Goal: Transaction & Acquisition: Purchase product/service

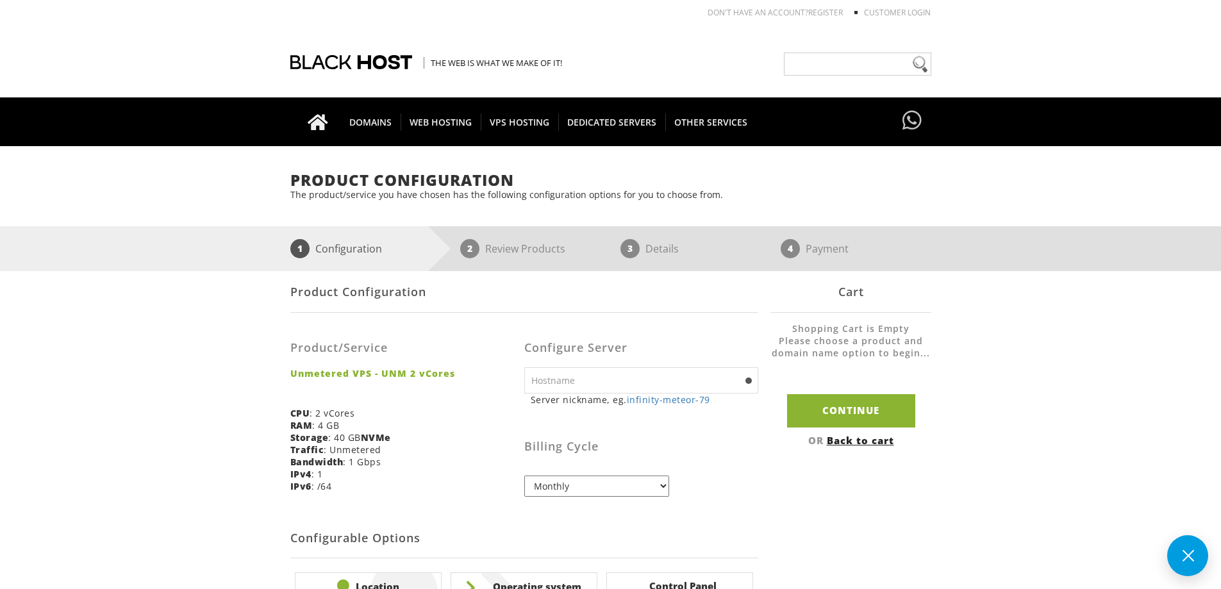
click at [616, 390] on input "text" at bounding box center [641, 380] width 234 height 26
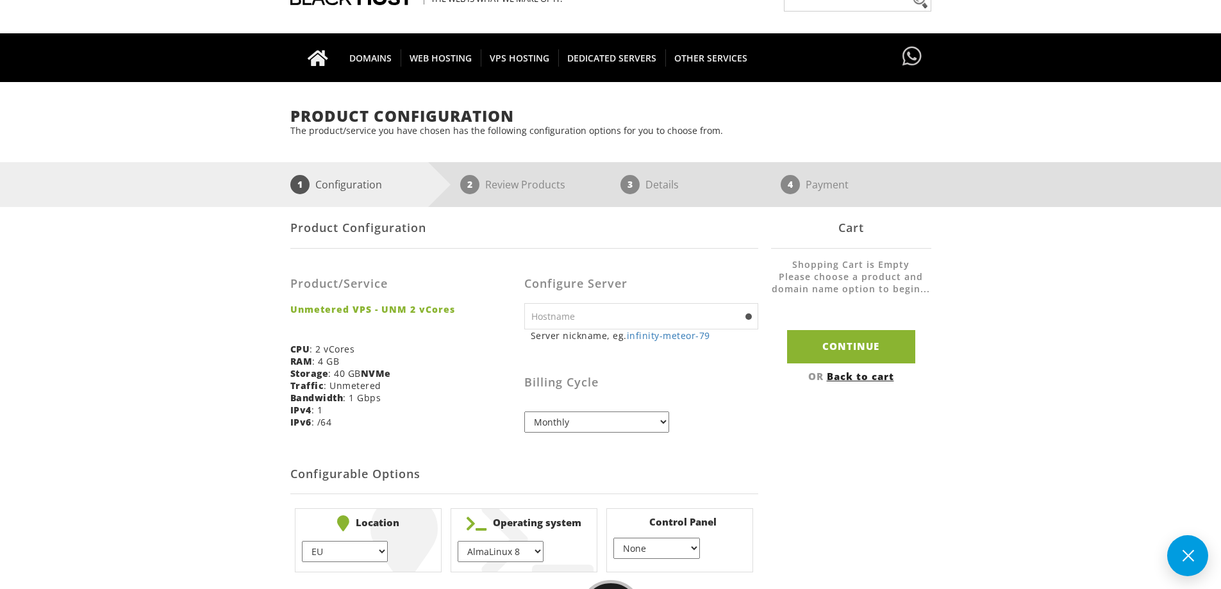
scroll to position [128, 0]
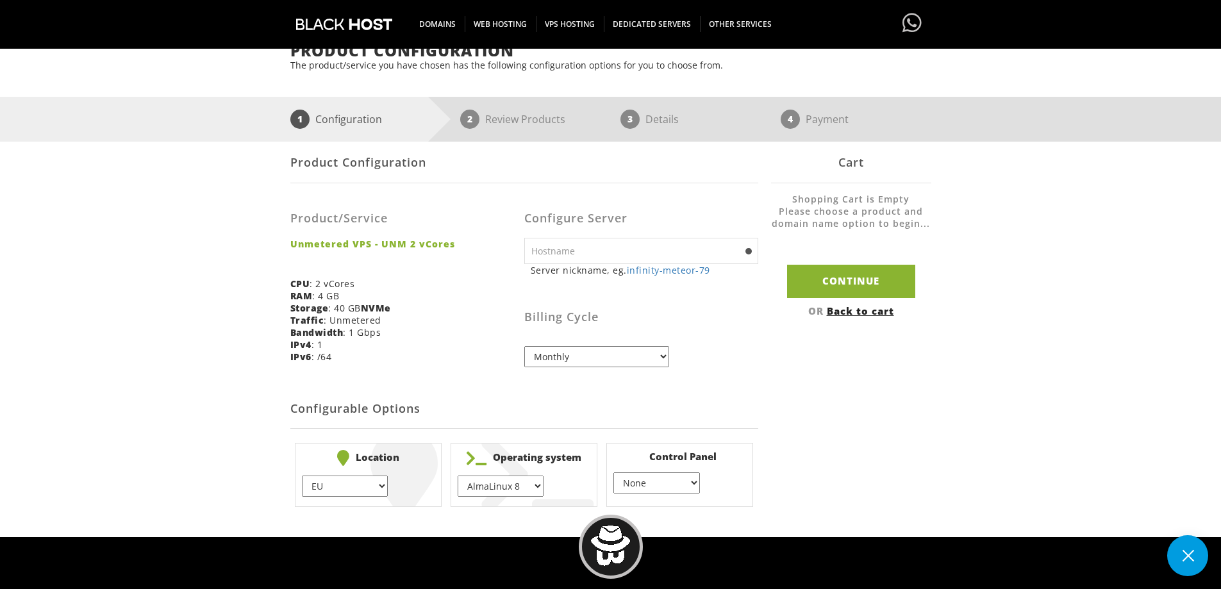
click at [596, 362] on select "Monthly Quarterly (Save: ~5%) Semi-Annually (Save: ~10%) Annually (Save: ~15%) …" at bounding box center [596, 356] width 145 height 21
click at [605, 362] on select "Monthly Quarterly (Save: ~5%) Semi-Annually (Save: ~10%) Annually (Save: ~15%) …" at bounding box center [596, 356] width 145 height 21
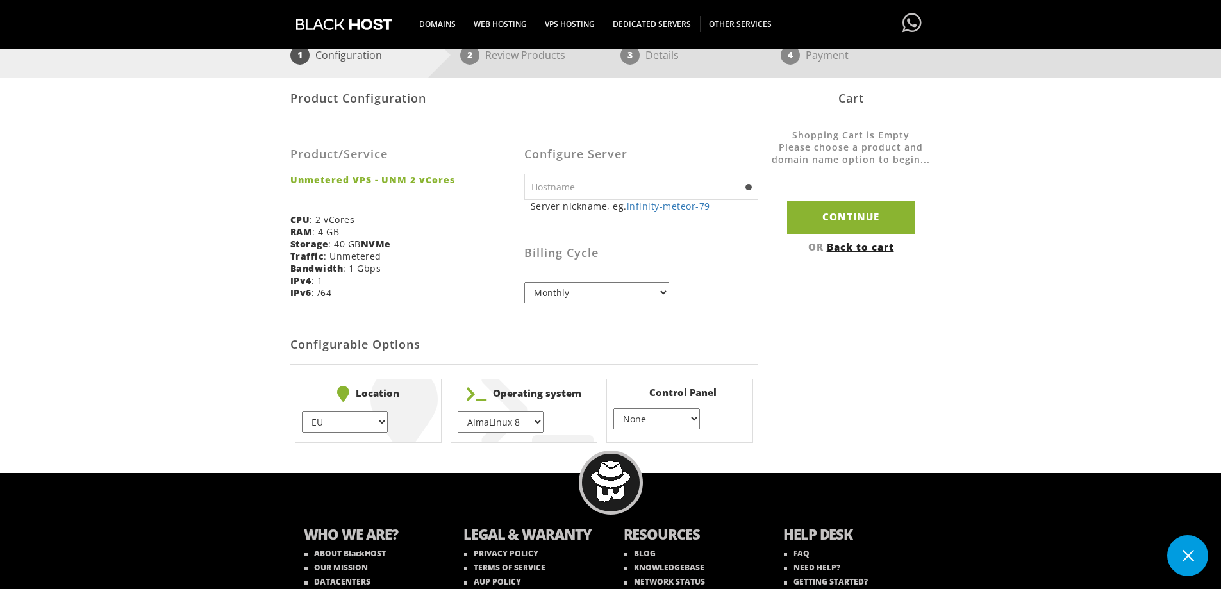
scroll to position [256, 0]
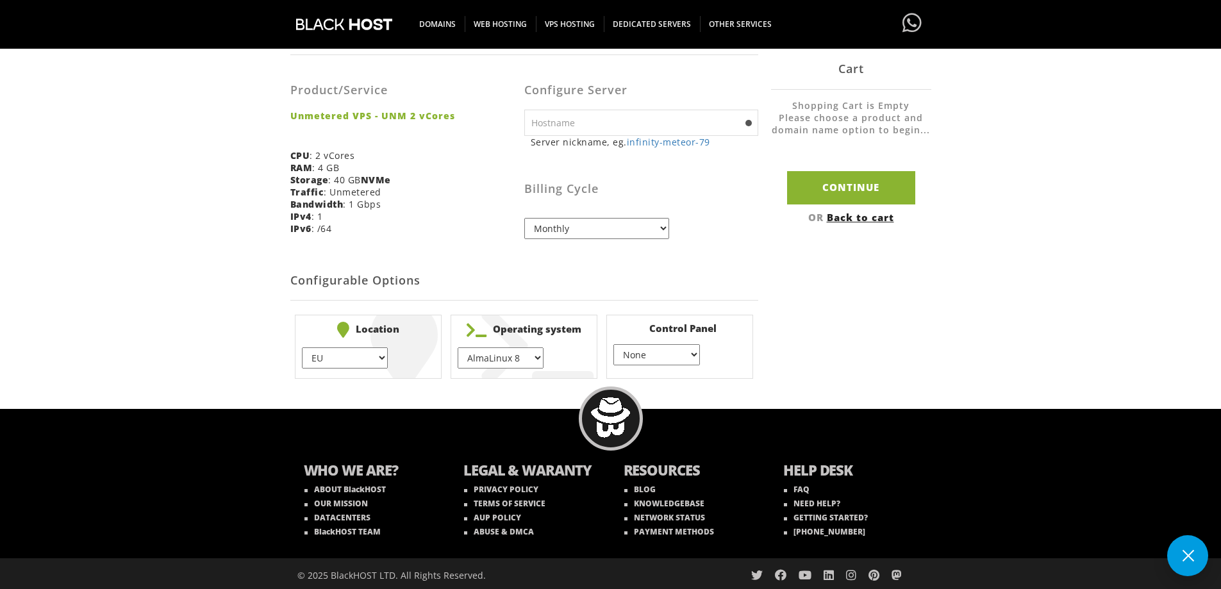
click at [376, 369] on select "EU } USA } London } Amsterdam } Vienna } Chicago }" at bounding box center [345, 357] width 86 height 21
select select "1178"
click at [302, 347] on select "EU } USA } London } Amsterdam } Vienna } Chicago }" at bounding box center [345, 357] width 86 height 21
click at [512, 362] on select "AlmaLinux 8 } AlmaLinux 9 } AlmaLinux 10 } Rocky Linux 8 } Rocky Linux 9 } Cent…" at bounding box center [501, 357] width 86 height 21
click at [458, 347] on select "AlmaLinux 8 } AlmaLinux 9 } AlmaLinux 10 } Rocky Linux 8 } Rocky Linux 9 } Cent…" at bounding box center [501, 357] width 86 height 21
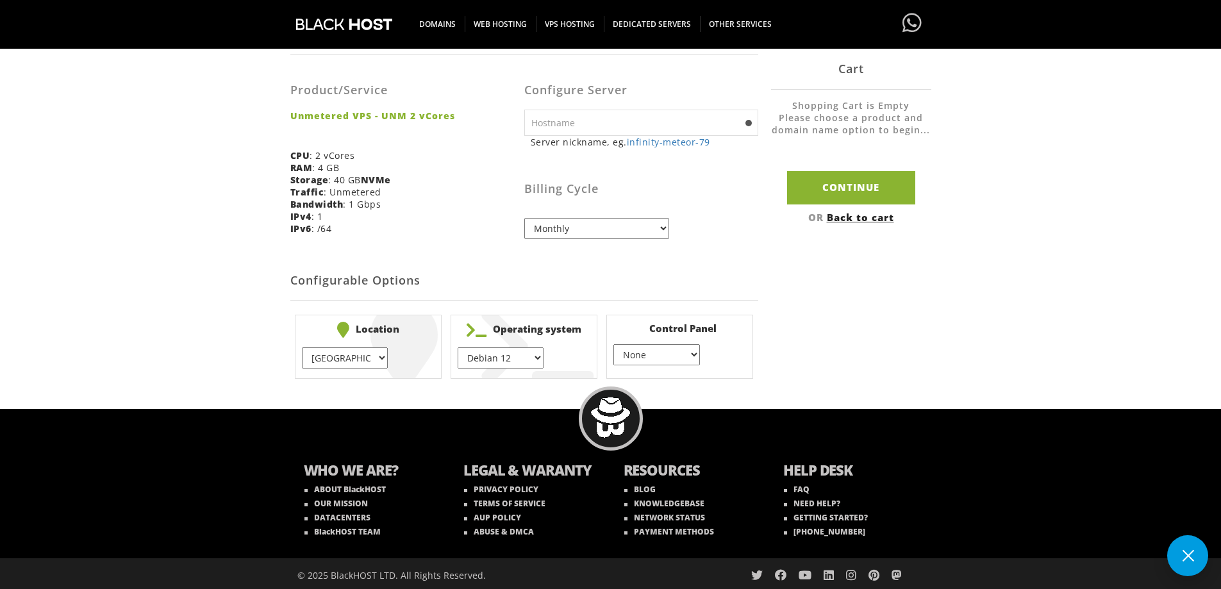
click at [512, 360] on select "AlmaLinux 8 } AlmaLinux 9 } AlmaLinux 10 } Rocky Linux 8 } Rocky Linux 9 } Cent…" at bounding box center [501, 357] width 86 height 21
click at [808, 319] on div "Product Configuration Product/Service Unmetered VPS - UNM 2 vCores CPU : 2 vCor…" at bounding box center [610, 198] width 641 height 370
click at [699, 246] on div "Configure Server Server nickname, eg. infinity-meteor-79 ns1 eg. ns1(.yourdomai…" at bounding box center [641, 157] width 234 height 184
click at [503, 356] on select "AlmaLinux 8 } AlmaLinux 9 } AlmaLinux 10 } Rocky Linux 8 } Rocky Linux 9 } Cent…" at bounding box center [501, 357] width 86 height 21
select select "1230"
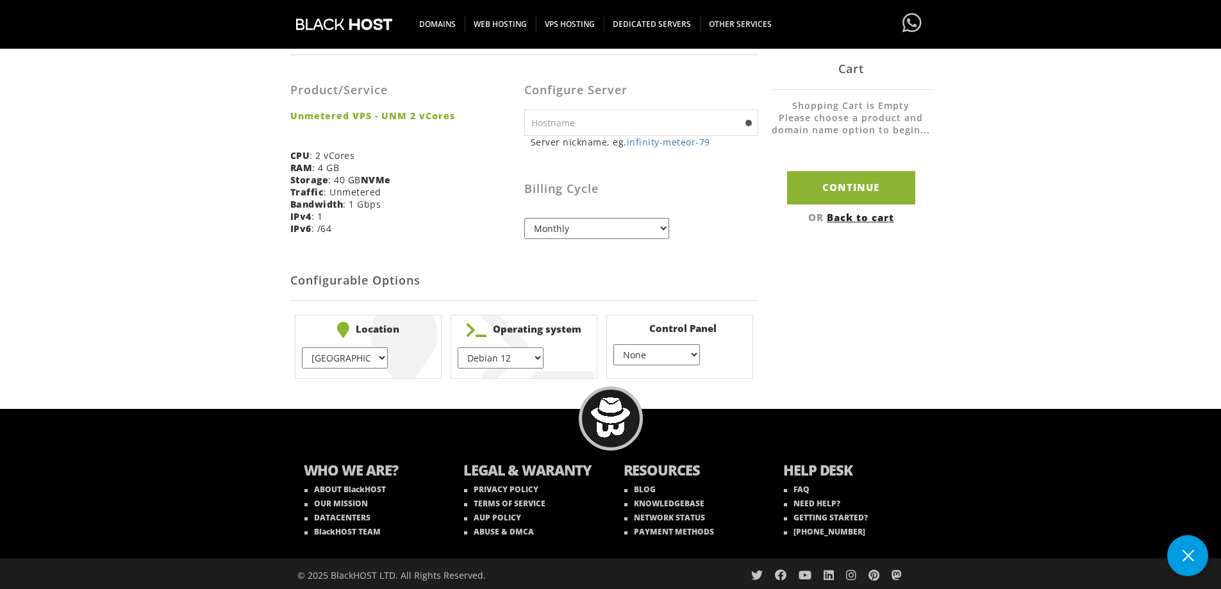
click at [458, 347] on select "AlmaLinux 8 } AlmaLinux 9 } AlmaLinux 10 } Rocky Linux 8 } Rocky Linux 9 } Cent…" at bounding box center [501, 357] width 86 height 21
click at [824, 299] on div "Product Configuration Product/Service Unmetered VPS - UNM 2 vCores CPU : 2 vCor…" at bounding box center [610, 198] width 641 height 370
click at [898, 340] on div "Product Configuration Product/Service Unmetered VPS - UNM 2 vCores CPU : 2 vCor…" at bounding box center [610, 198] width 641 height 370
drag, startPoint x: 774, startPoint y: 349, endPoint x: 728, endPoint y: 353, distance: 46.3
click at [773, 349] on div "Product Configuration Product/Service Unmetered VPS - UNM 2 vCores CPU : 2 vCor…" at bounding box center [610, 198] width 641 height 370
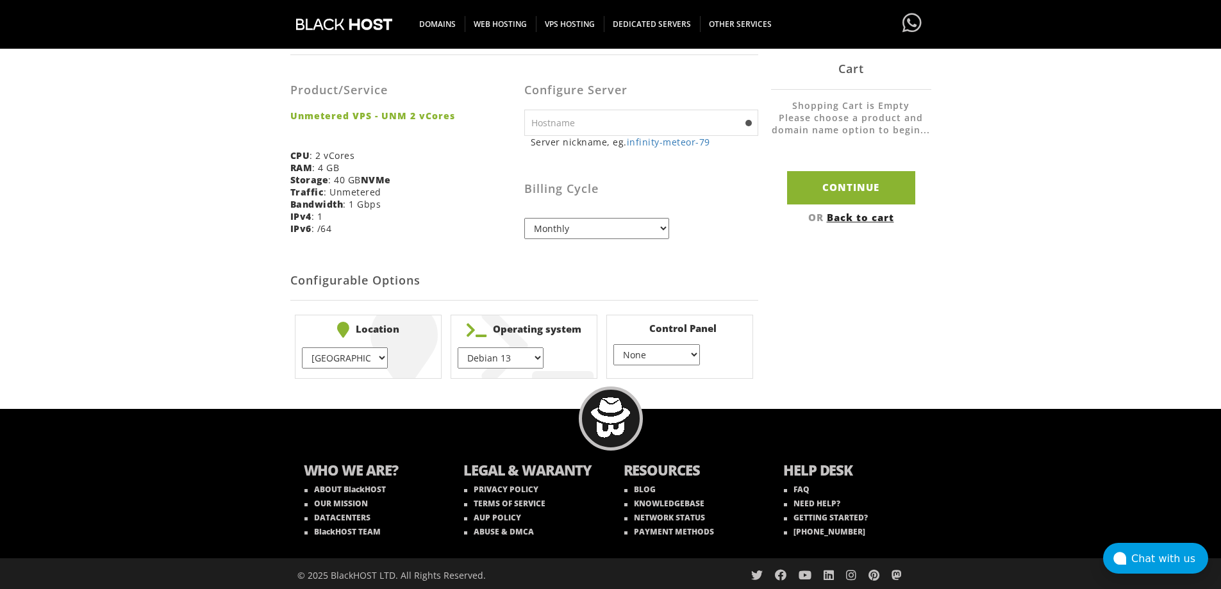
click at [683, 356] on select "None } Virtualmin } Cpanel } DirectAdmin }" at bounding box center [656, 354] width 86 height 21
click at [880, 355] on div "Product Configuration Product/Service Unmetered VPS - UNM 2 vCores CPU : 2 vCor…" at bounding box center [610, 198] width 641 height 370
click at [664, 358] on select "None } Virtualmin } Cpanel } DirectAdmin }" at bounding box center [656, 354] width 86 height 21
click at [897, 328] on div "Product Configuration Product/Service Unmetered VPS - UNM 2 vCores CPU : 2 vCor…" at bounding box center [610, 198] width 641 height 370
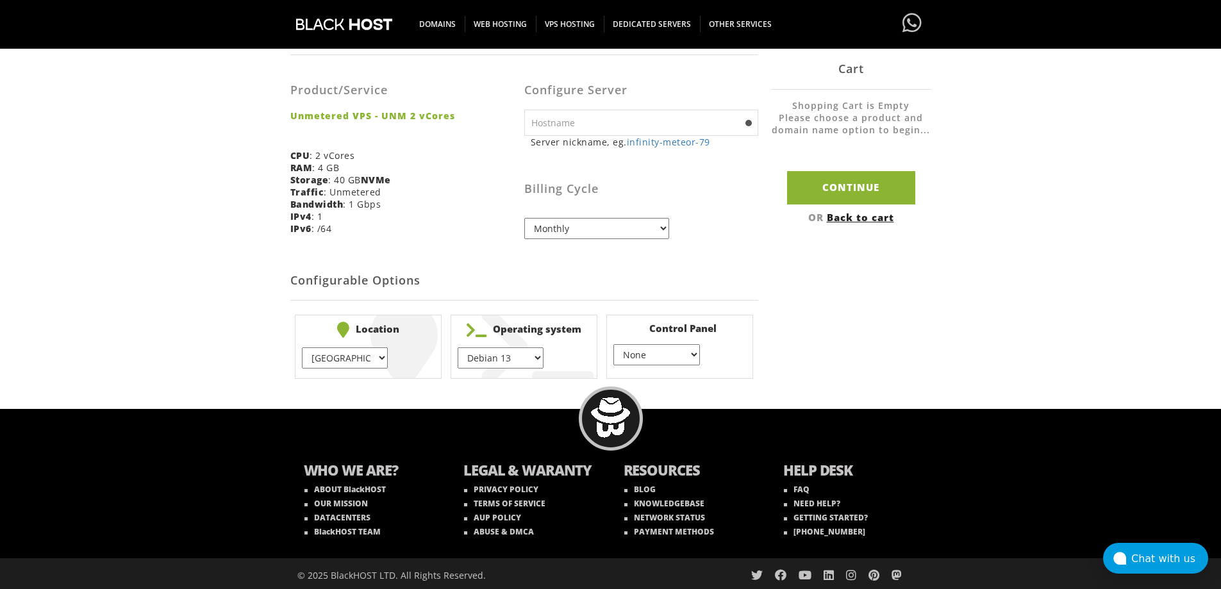
click at [661, 263] on h2 "Configurable Options" at bounding box center [524, 281] width 468 height 39
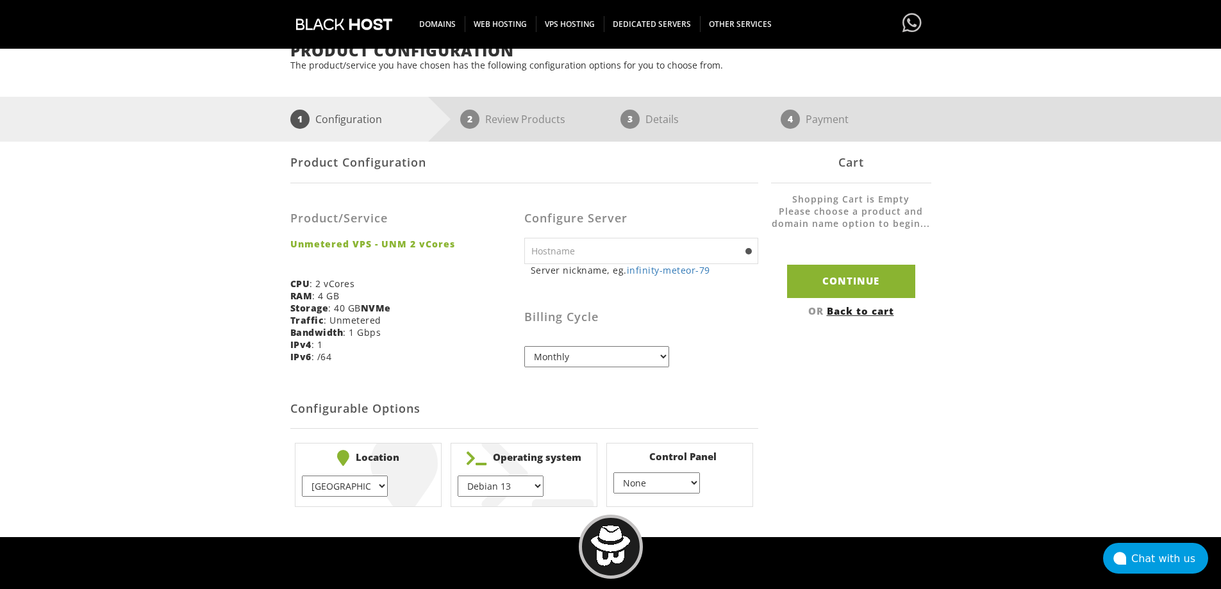
scroll to position [64, 0]
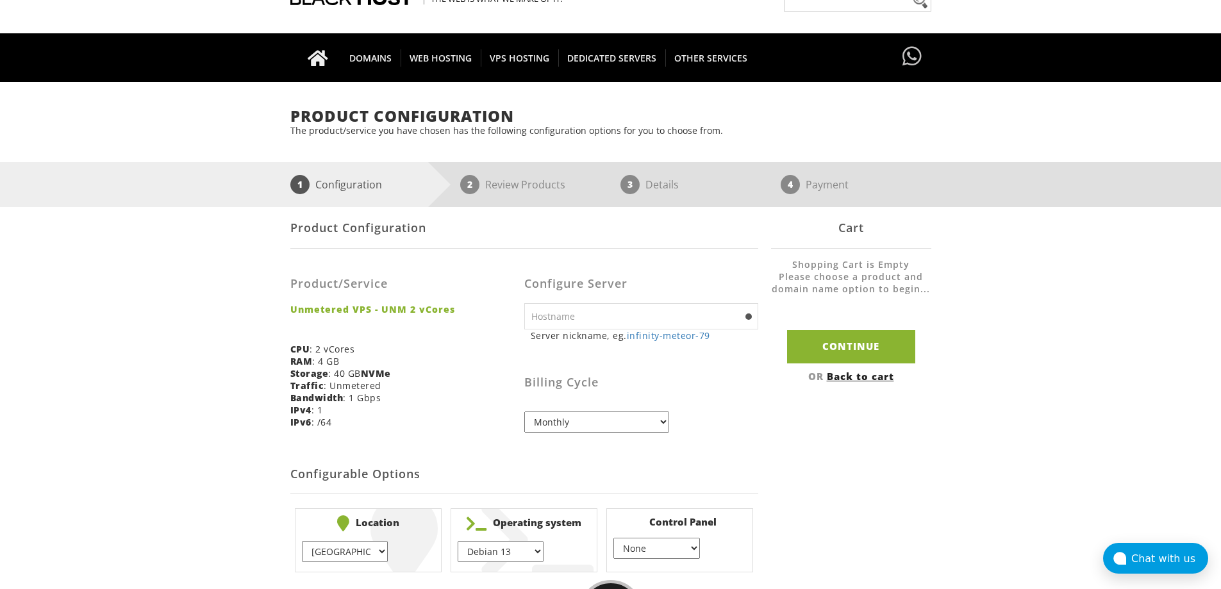
click at [622, 318] on input "text" at bounding box center [641, 316] width 234 height 26
click at [834, 350] on input "Continue" at bounding box center [851, 346] width 128 height 33
type input "infinity-meteor-79"
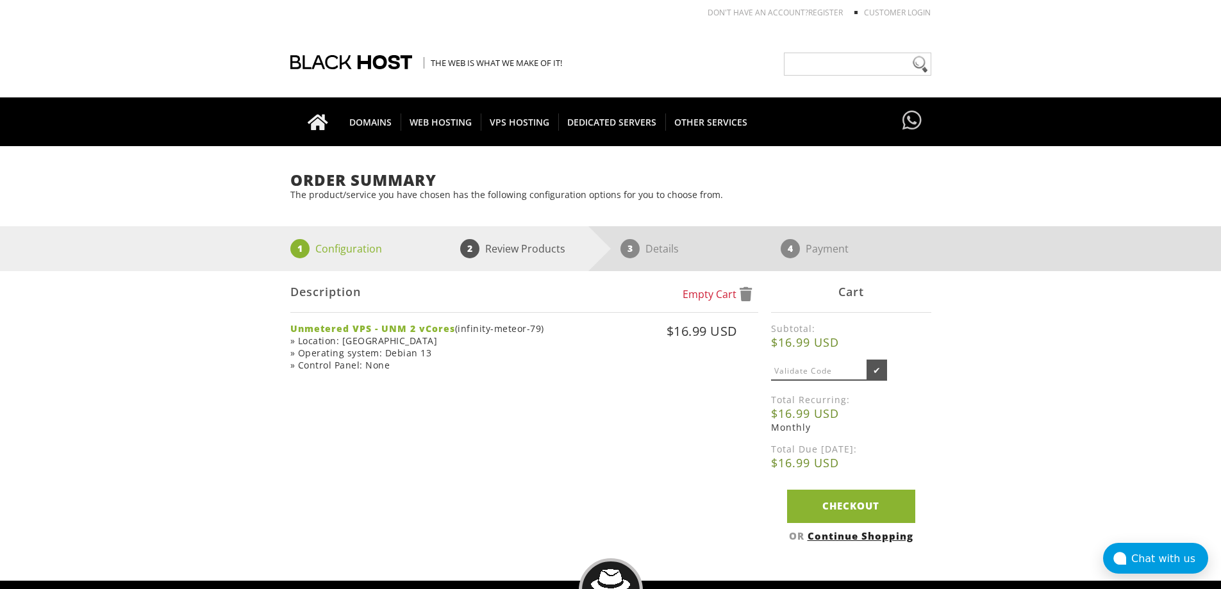
click at [583, 434] on div "Empty Cart Description Unmetered VPS - UNM 2 vCores (infinity-meteor-79) » Loca…" at bounding box center [610, 409] width 641 height 277
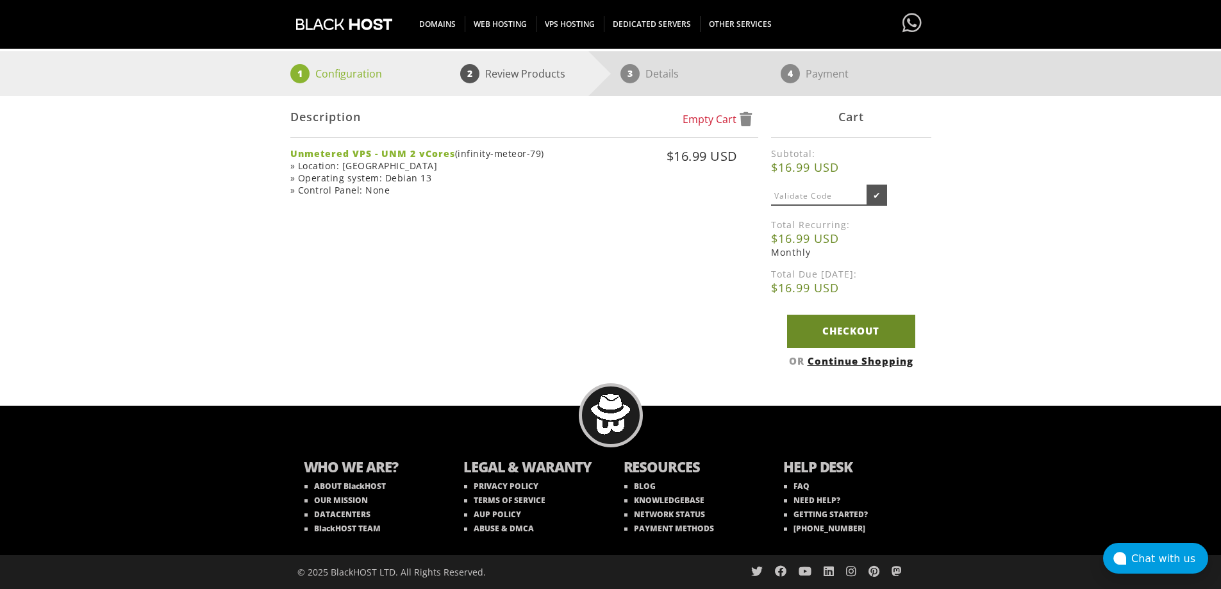
click at [847, 328] on link "Checkout" at bounding box center [851, 331] width 128 height 33
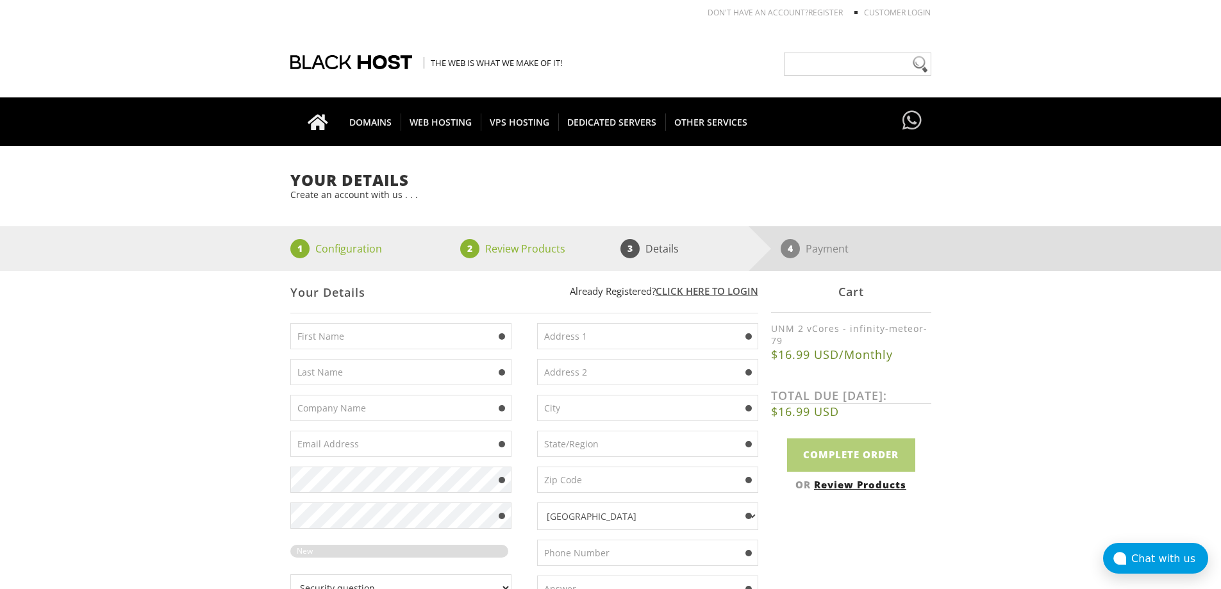
click at [397, 340] on input "text" at bounding box center [400, 336] width 221 height 26
click at [413, 346] on input "text" at bounding box center [400, 336] width 221 height 26
paste input "Ronald Guerrier"
click at [351, 338] on input "Ronald Guerrier" at bounding box center [400, 336] width 221 height 26
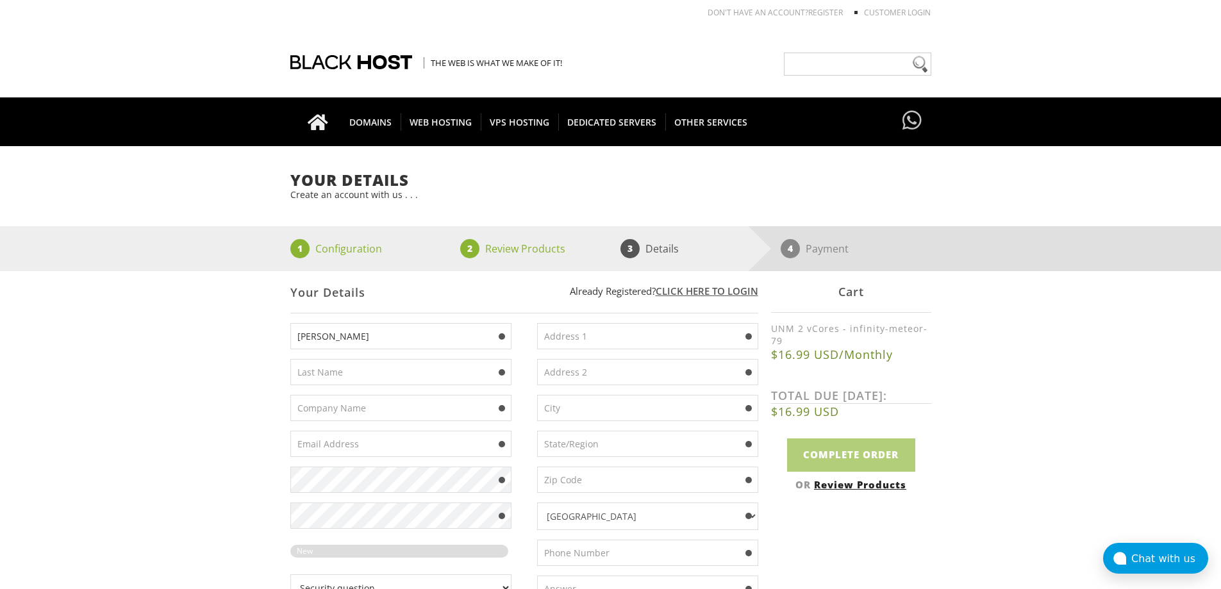
type input "Ronald"
click at [335, 367] on input "text" at bounding box center [400, 372] width 221 height 26
paste input "Guerrier"
type input "Guerrier"
click at [359, 335] on input "Ronald" at bounding box center [400, 336] width 221 height 26
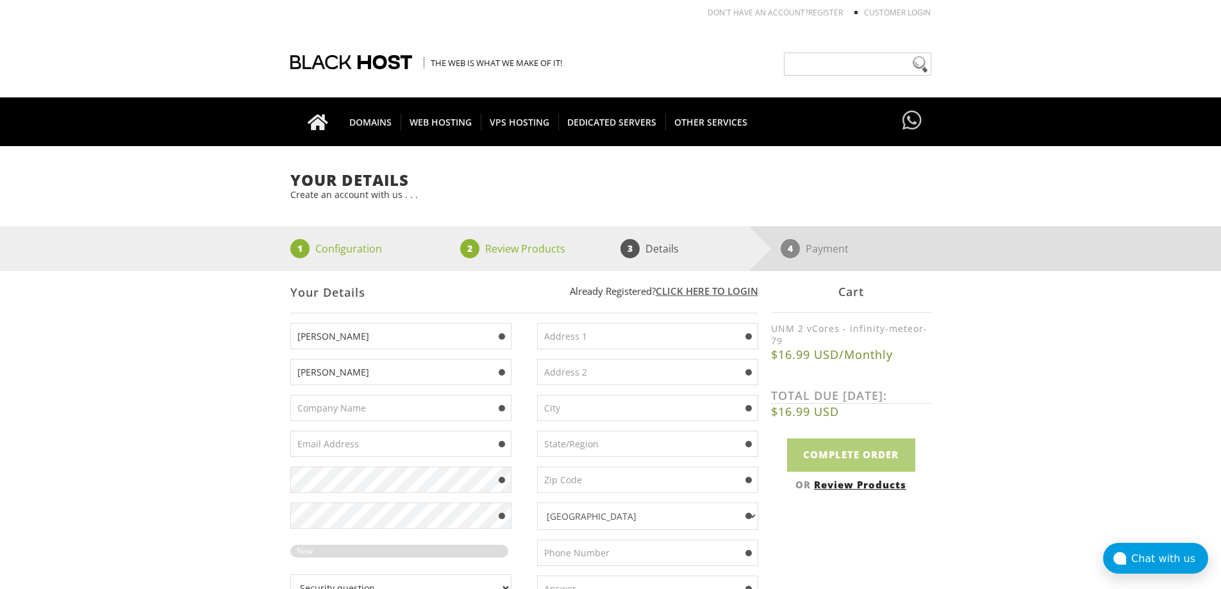
type input "Ronald"
click at [574, 353] on div "Afghanistan Aland Islands Albania Algeria American Samoa Andorra Angola Anguill…" at bounding box center [641, 467] width 234 height 288
click at [575, 343] on input "text" at bounding box center [647, 336] width 221 height 26
click at [566, 335] on input "text" at bounding box center [647, 336] width 221 height 26
paste input "12 Strada Prunului, Brasov, Romania, 500322"
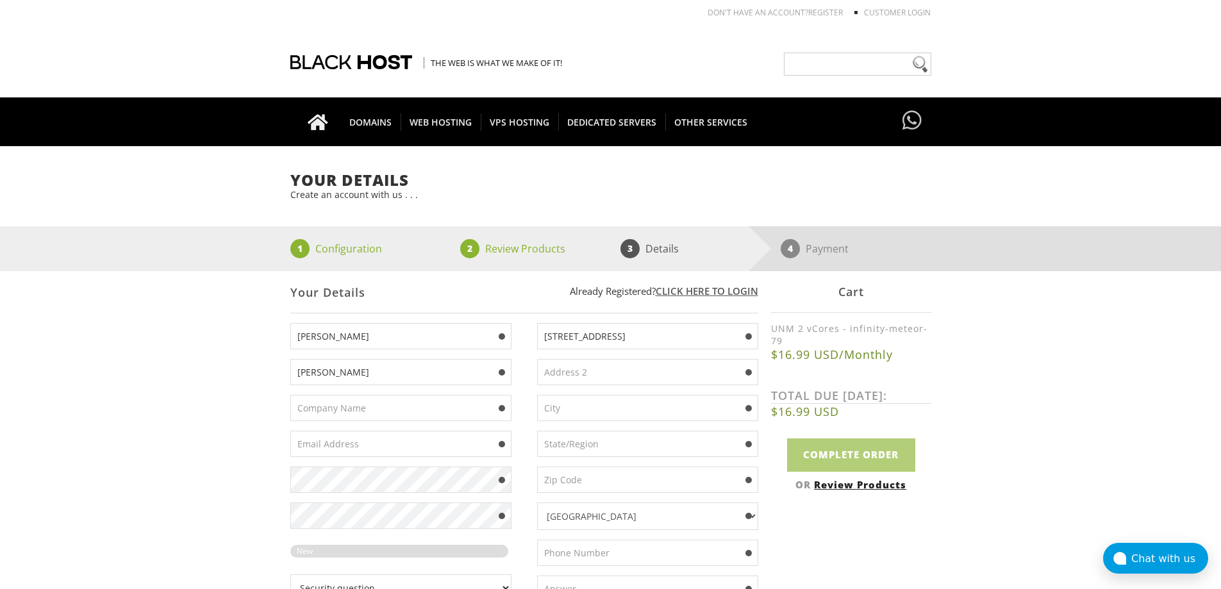
type input "12 Strada Prunului, Brasov, Romania, 500322"
click at [374, 440] on input "text" at bounding box center [400, 444] width 221 height 26
paste input "Ronald.Guerrier@proton.me"
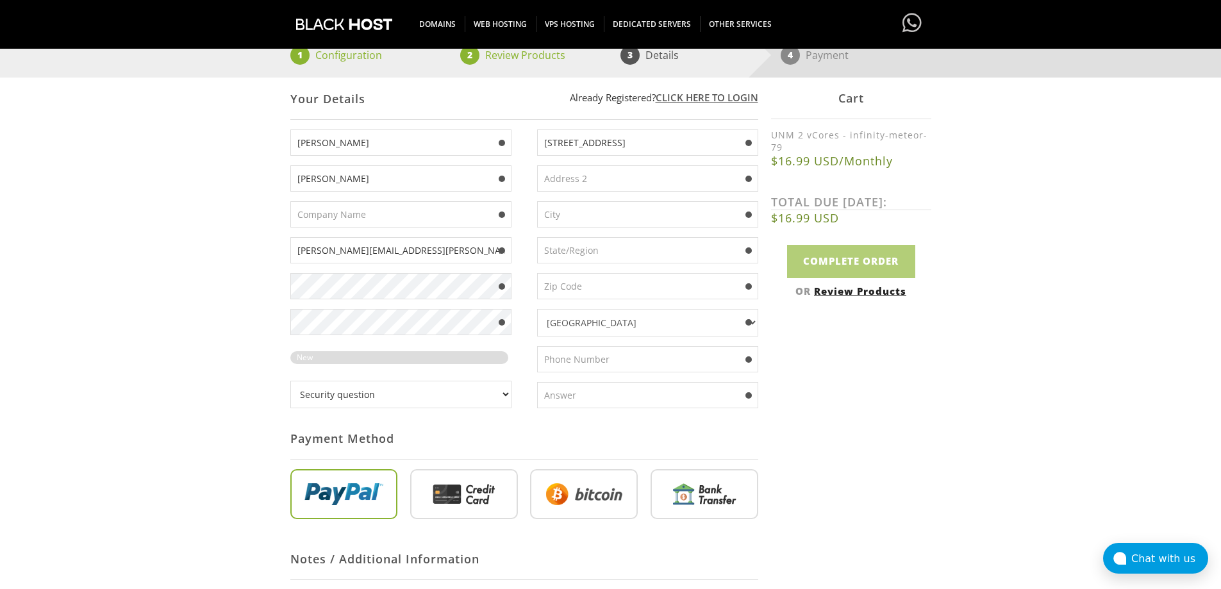
type input "Ronald.Guerrier@proton.me"
click at [646, 404] on input "text" at bounding box center [647, 395] width 221 height 26
click at [362, 389] on select "Security question What's your favorite color? What is the first name of the per…" at bounding box center [400, 395] width 221 height 28
select select "1"
click at [290, 381] on select "Security question What's your favorite color? What is the first name of the per…" at bounding box center [400, 395] width 221 height 28
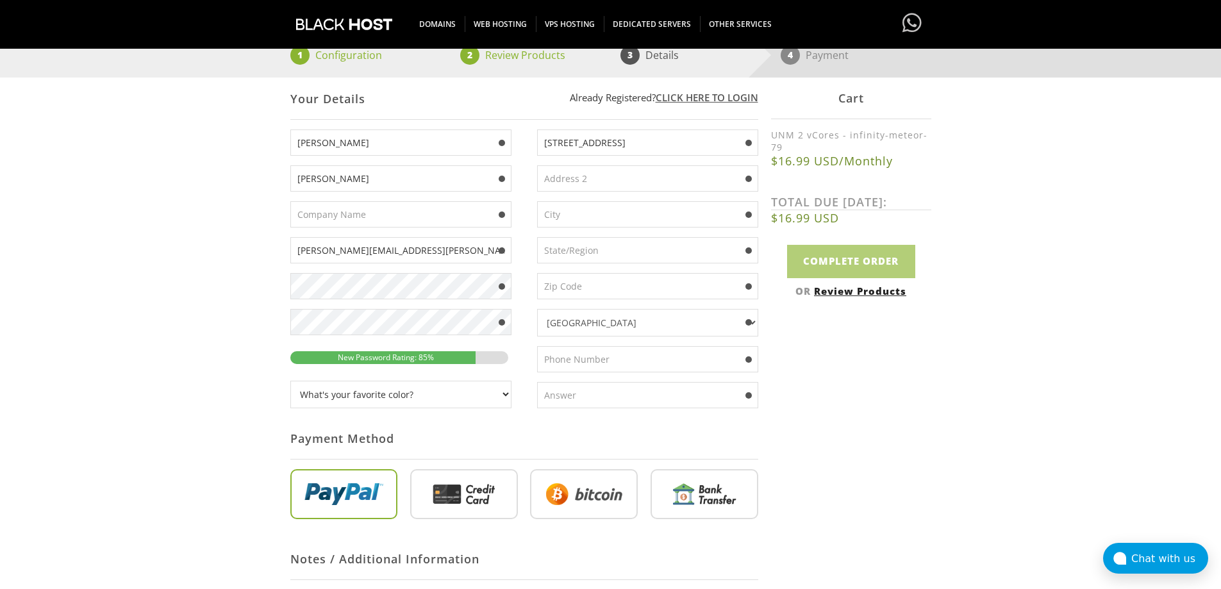
click at [559, 397] on input "text" at bounding box center [647, 395] width 221 height 26
type input "r"
type input "blue"
click at [645, 324] on select "Afghanistan Aland Islands Albania Algeria American Samoa Andorra Angola Anguill…" at bounding box center [647, 323] width 221 height 28
select select "RO"
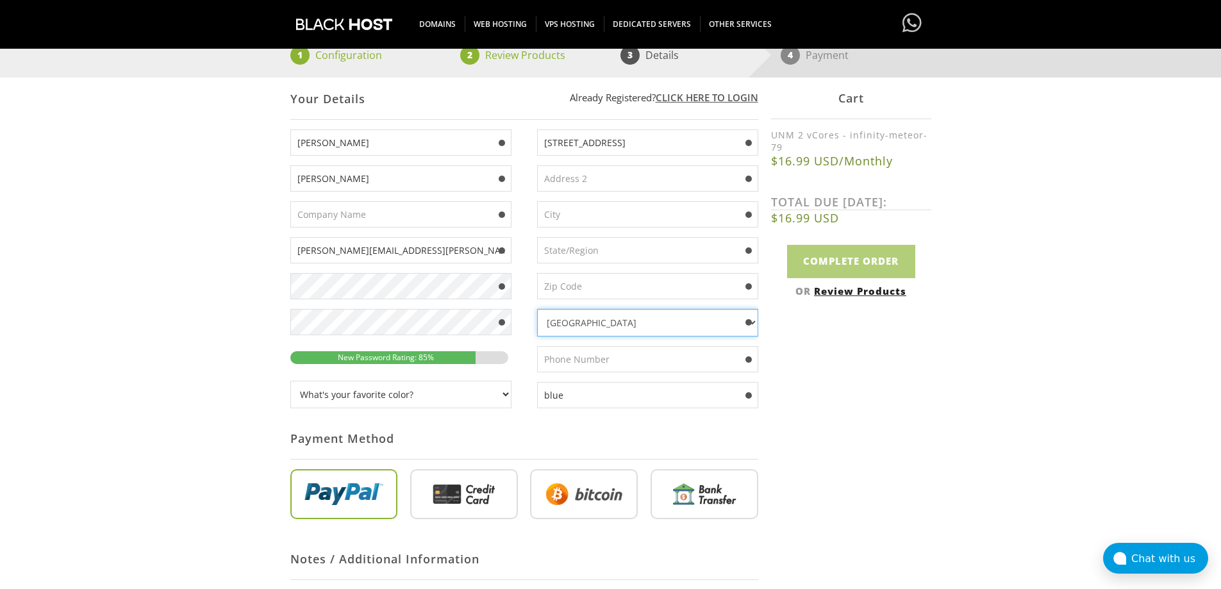
click at [537, 309] on select "Afghanistan Aland Islands Albania Algeria American Samoa Andorra Angola Anguill…" at bounding box center [647, 323] width 221 height 28
click at [633, 142] on input "12 Strada Prunului, Brasov, Romania, 500322" at bounding box center [647, 142] width 221 height 26
click at [615, 206] on input "text" at bounding box center [647, 214] width 221 height 26
paste input "Brasov"
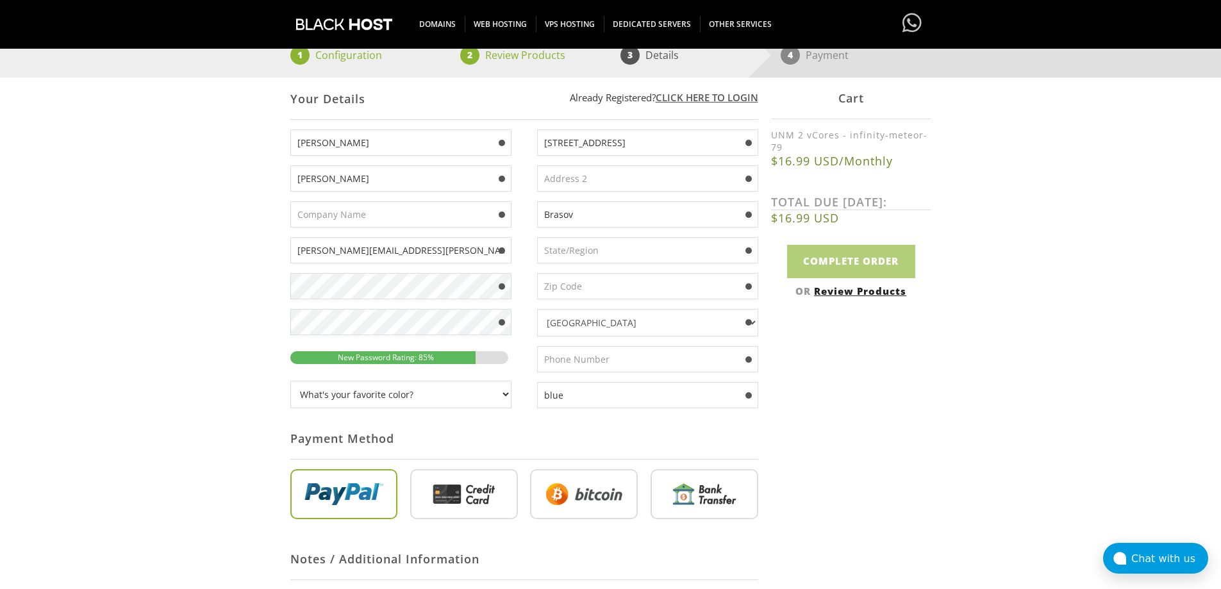
type input "Brasov"
click at [583, 247] on input "text" at bounding box center [647, 250] width 221 height 26
paste input "Brasov"
type input "Brasov"
click at [719, 141] on input "12 Strada Prunului, Brasov, Romania, 500322" at bounding box center [647, 142] width 221 height 26
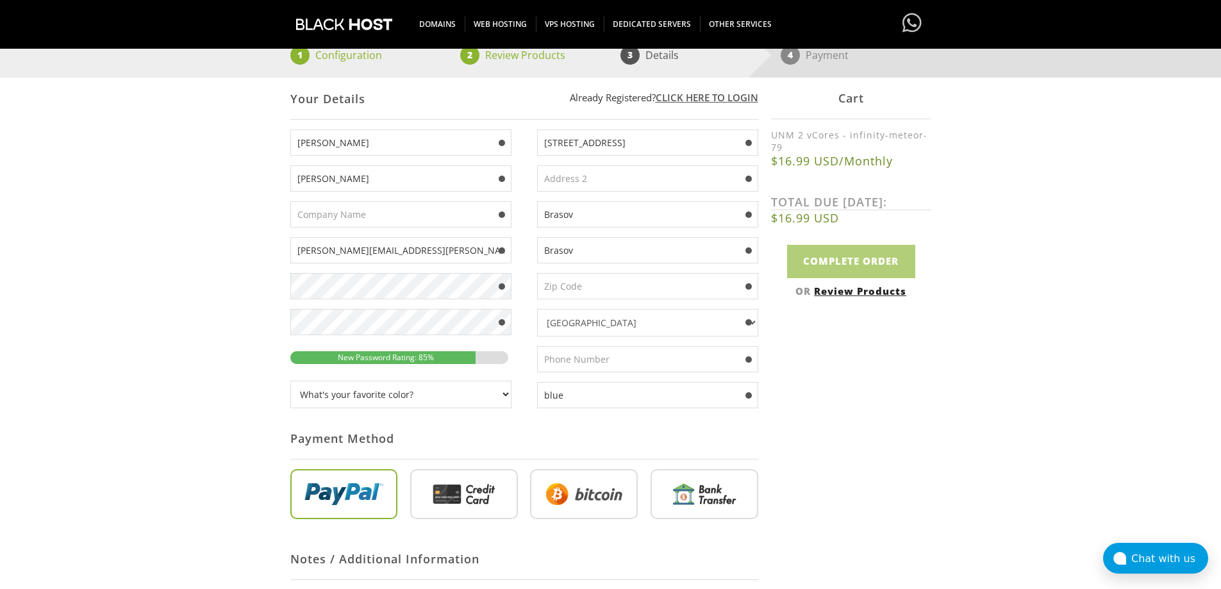
click at [719, 141] on input "12 Strada Prunului, Brasov, Romania, 500322" at bounding box center [647, 142] width 221 height 26
click at [560, 279] on input "text" at bounding box center [647, 286] width 221 height 26
paste input "500322"
type input "500322"
drag, startPoint x: 732, startPoint y: 142, endPoint x: 621, endPoint y: 145, distance: 110.9
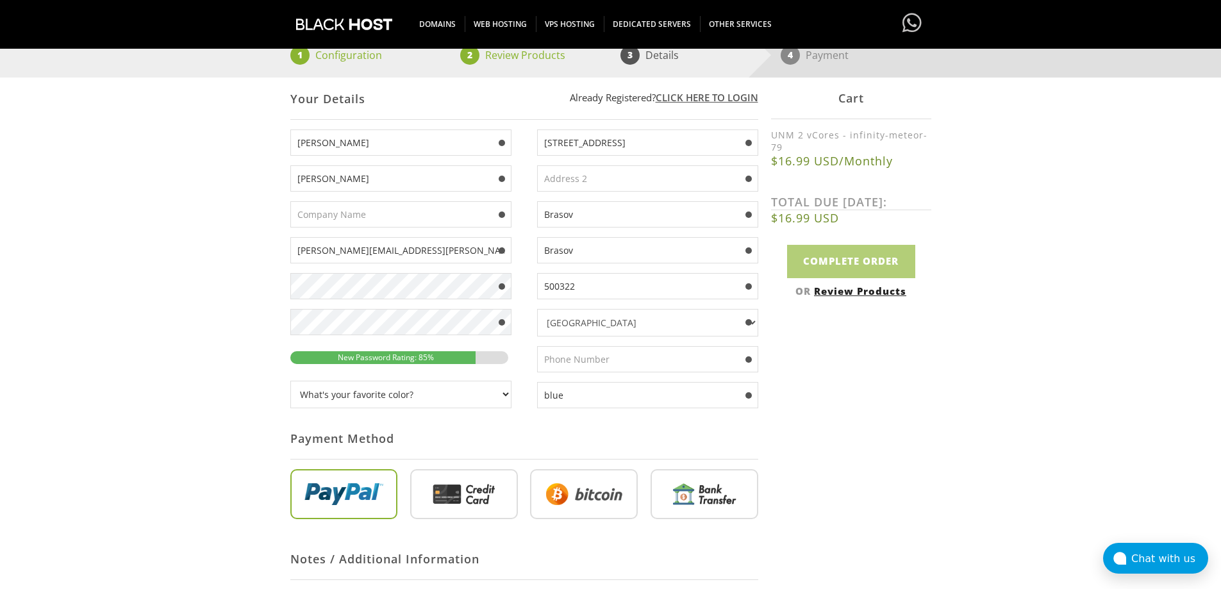
click at [621, 145] on input "12 Strada Prunului, Brasov, Romania, 500322" at bounding box center [647, 142] width 221 height 26
type input "12 Strada Prunului"
click at [599, 358] on input "text" at bounding box center [647, 359] width 221 height 26
click at [562, 360] on input "text" at bounding box center [647, 359] width 221 height 26
paste input "0754554827"
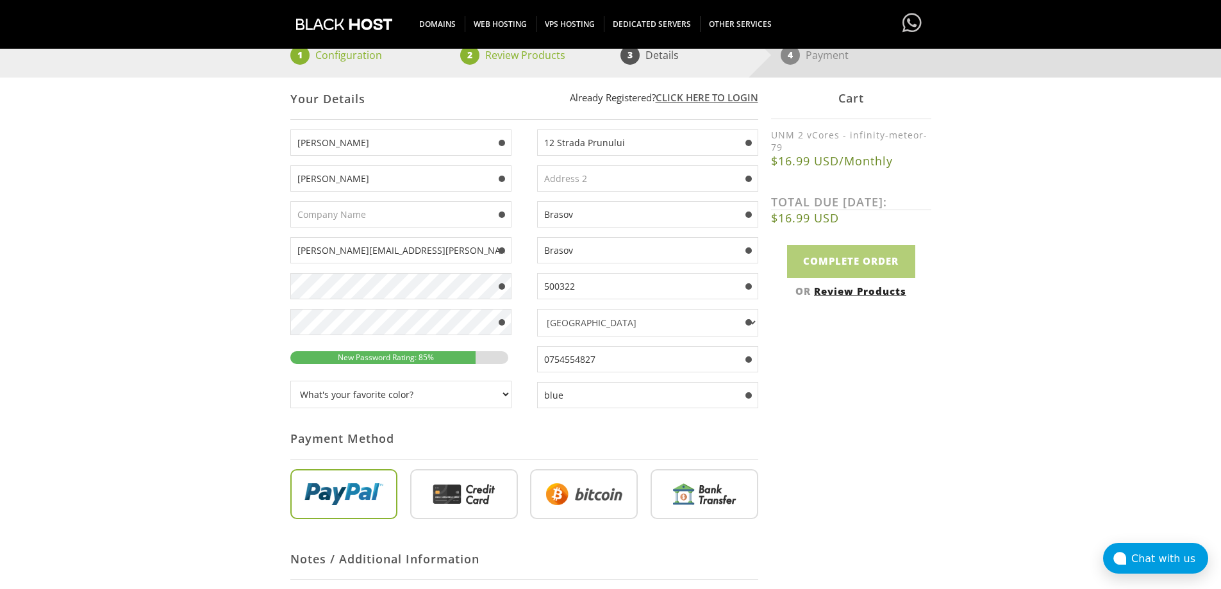
type input "0754554827"
click at [974, 410] on div "Your Details Create an account with us . . . 1 Configuration 2 Review Products …" at bounding box center [610, 355] width 1221 height 755
click at [571, 503] on input "radio" at bounding box center [584, 497] width 108 height 50
radio input "true"
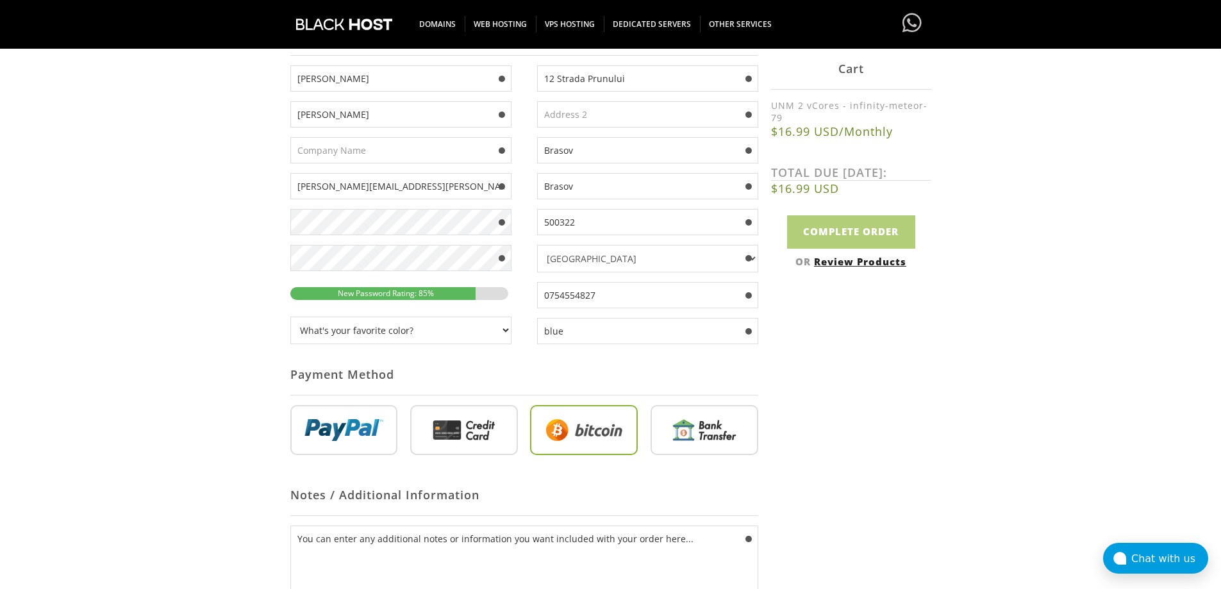
scroll to position [321, 0]
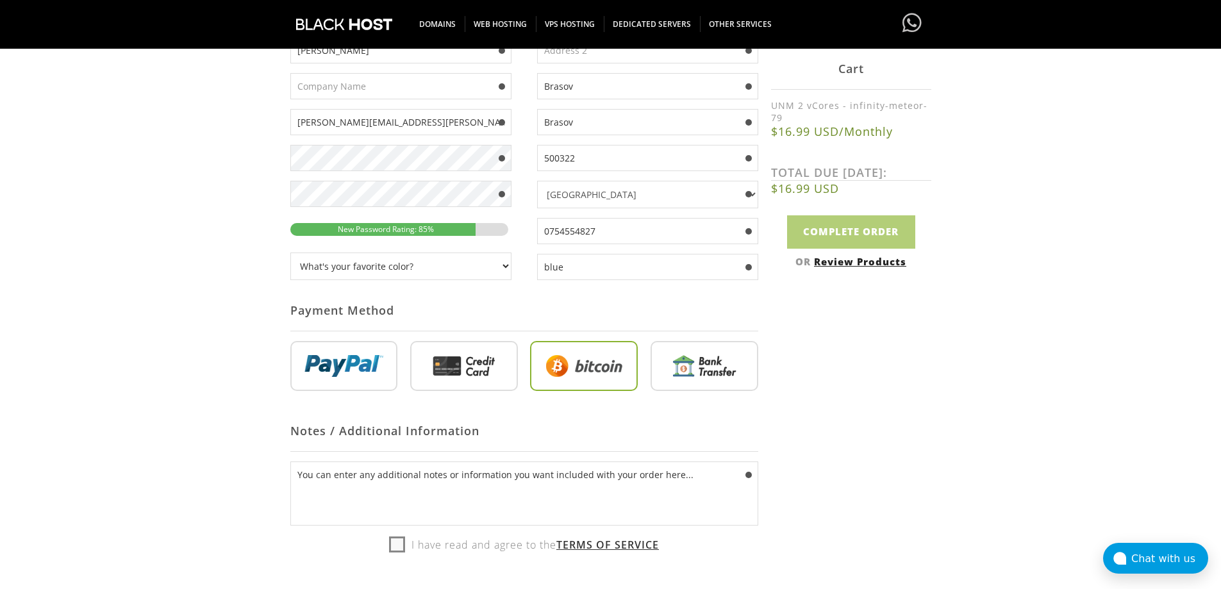
click at [395, 549] on label "I have read and agree to the Terms of Service" at bounding box center [524, 544] width 270 height 19
checkbox input "true"
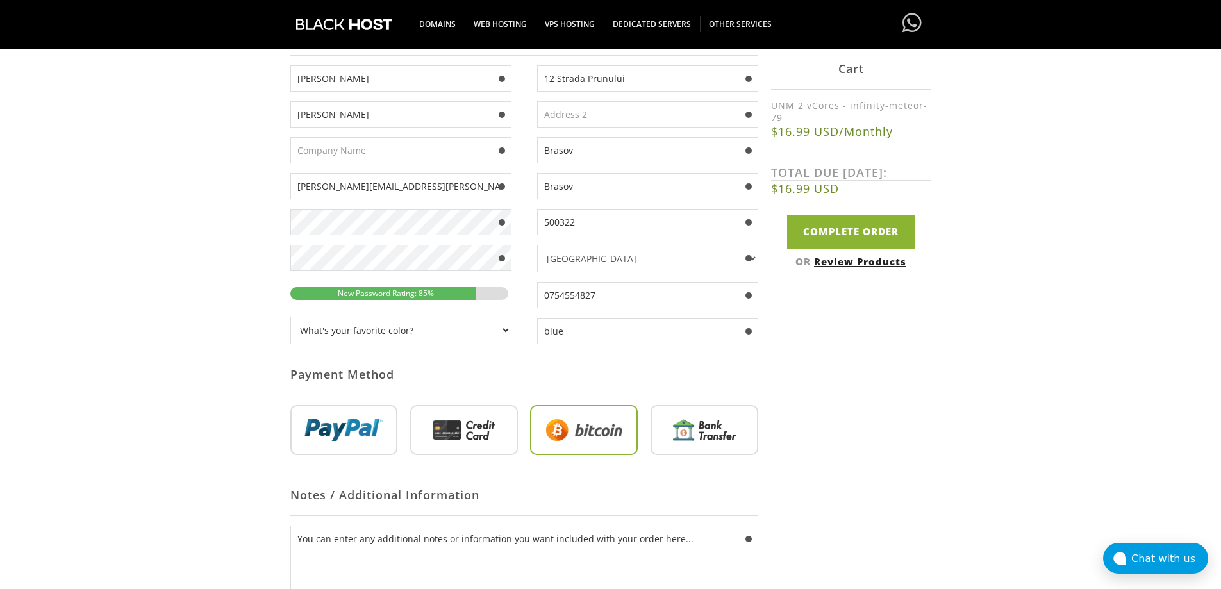
scroll to position [64, 0]
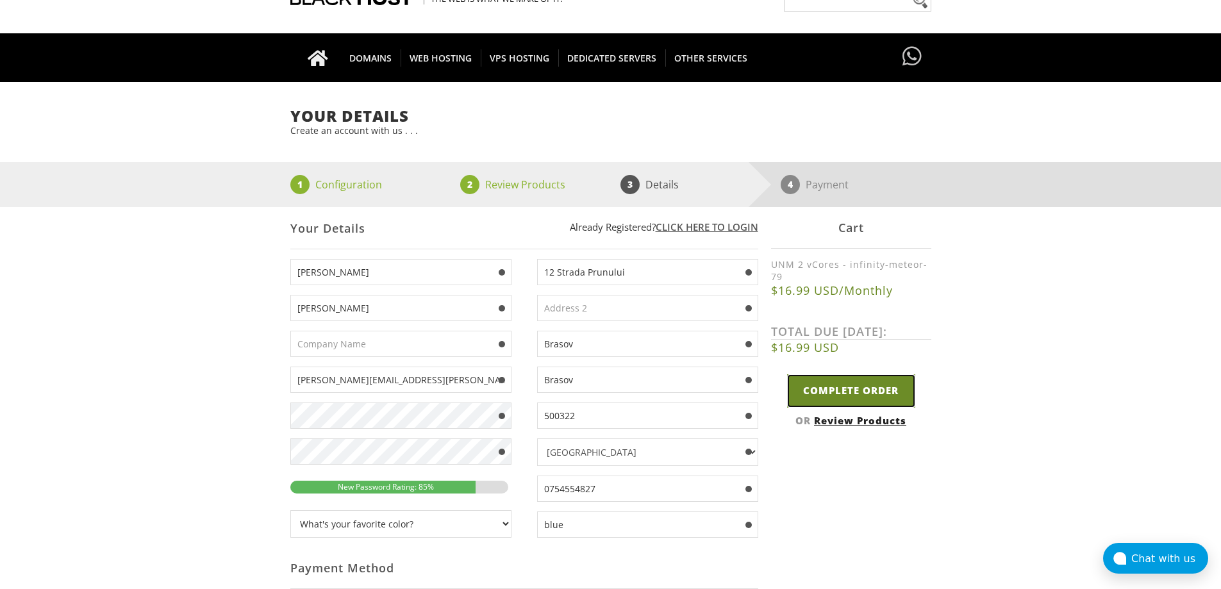
click at [858, 388] on input "Complete Order" at bounding box center [851, 390] width 128 height 33
type input "Please Wait..."
